Goal: Navigation & Orientation: Go to known website

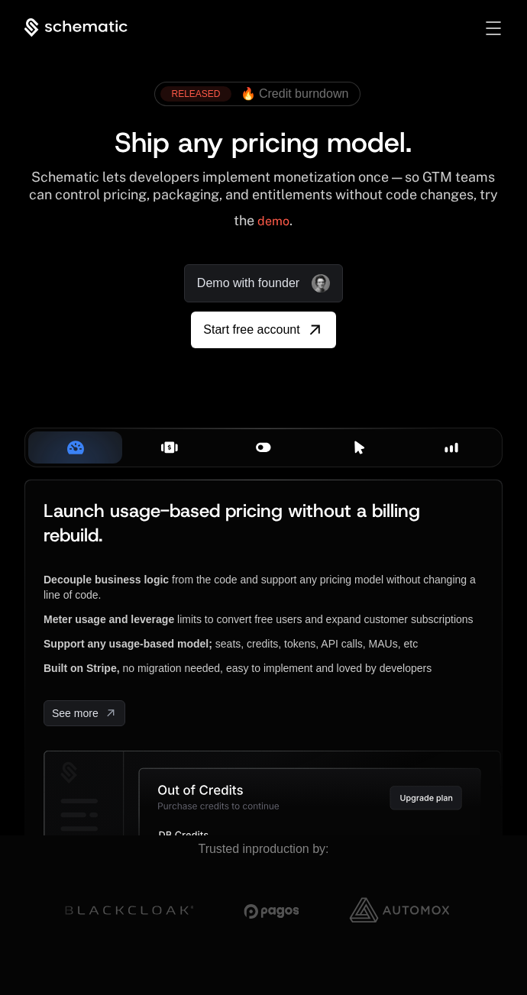
click at [481, 24] on div "Sign in Sign Up" at bounding box center [480, 28] width 43 height 17
click at [489, 24] on div "Toggle menu" at bounding box center [492, 28] width 15 height 14
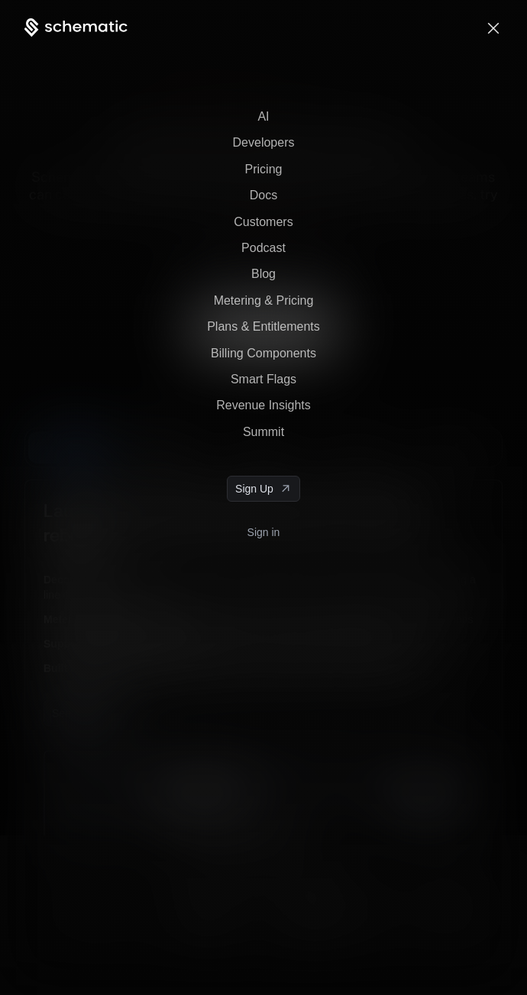
click at [489, 24] on span "Toggle menu" at bounding box center [493, 27] width 11 height 11
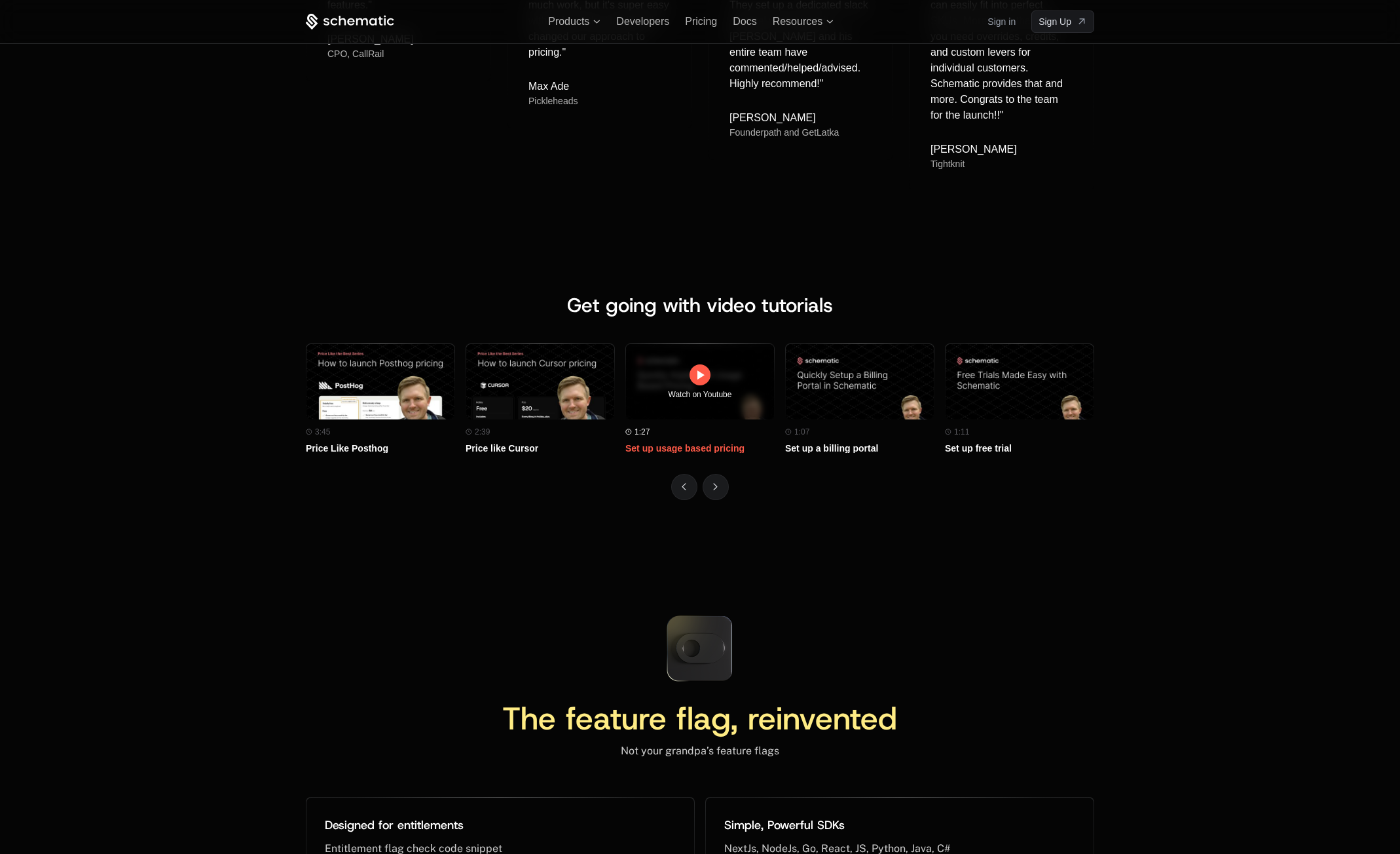
scroll to position [5240, 0]
